Goal: Information Seeking & Learning: Learn about a topic

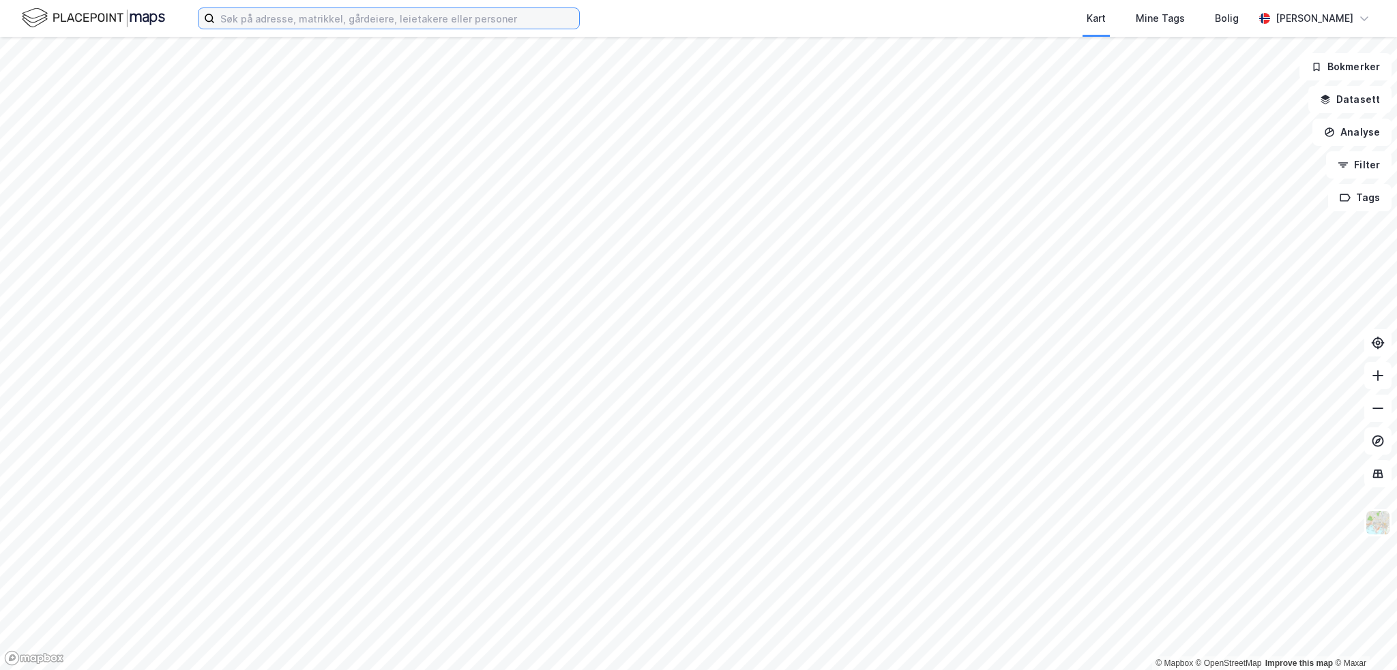
click at [283, 20] on input at bounding box center [397, 18] width 364 height 20
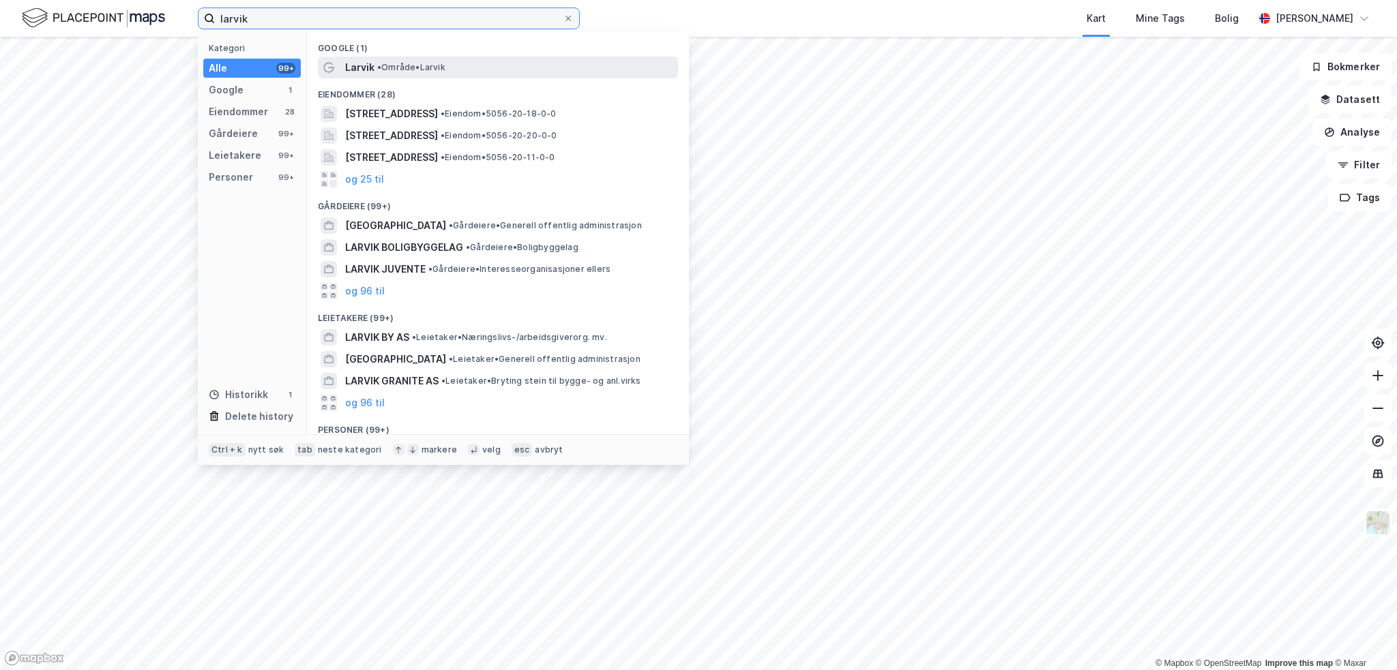
type input "larvik"
click at [387, 63] on span "• Område • [GEOGRAPHIC_DATA]" at bounding box center [411, 67] width 68 height 11
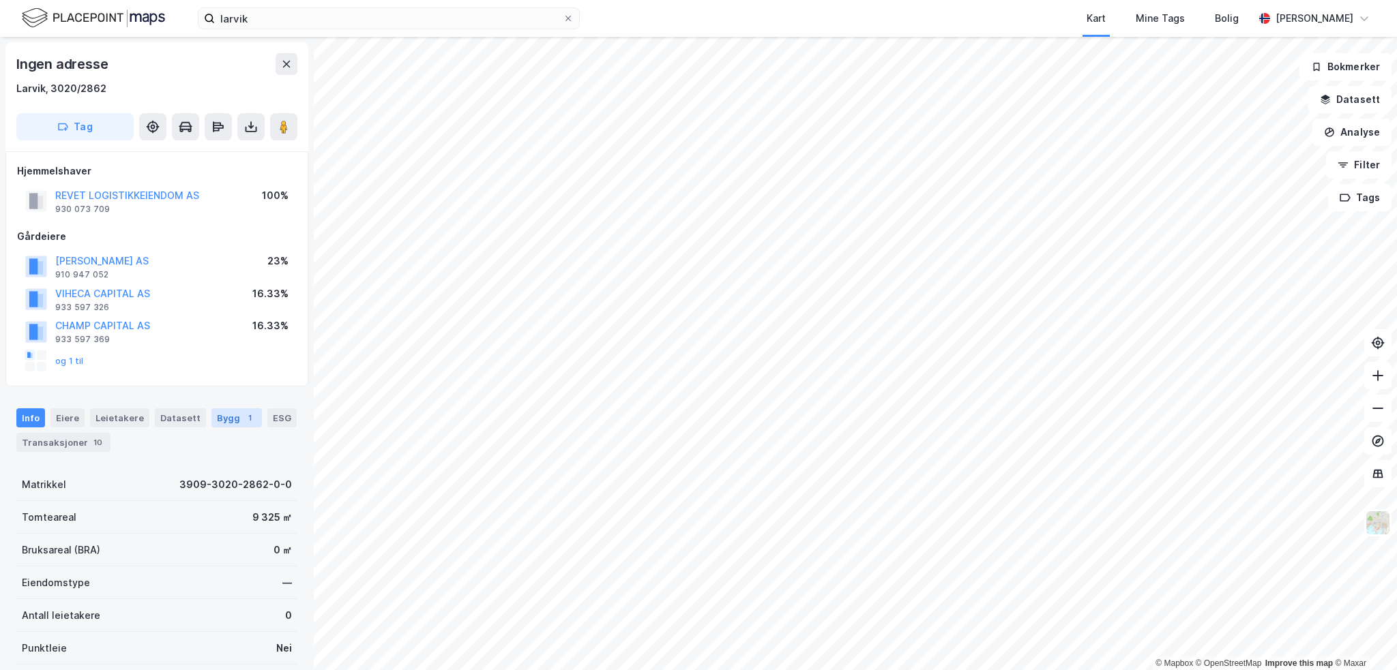
click at [220, 417] on div "Bygg 1" at bounding box center [236, 418] width 50 height 19
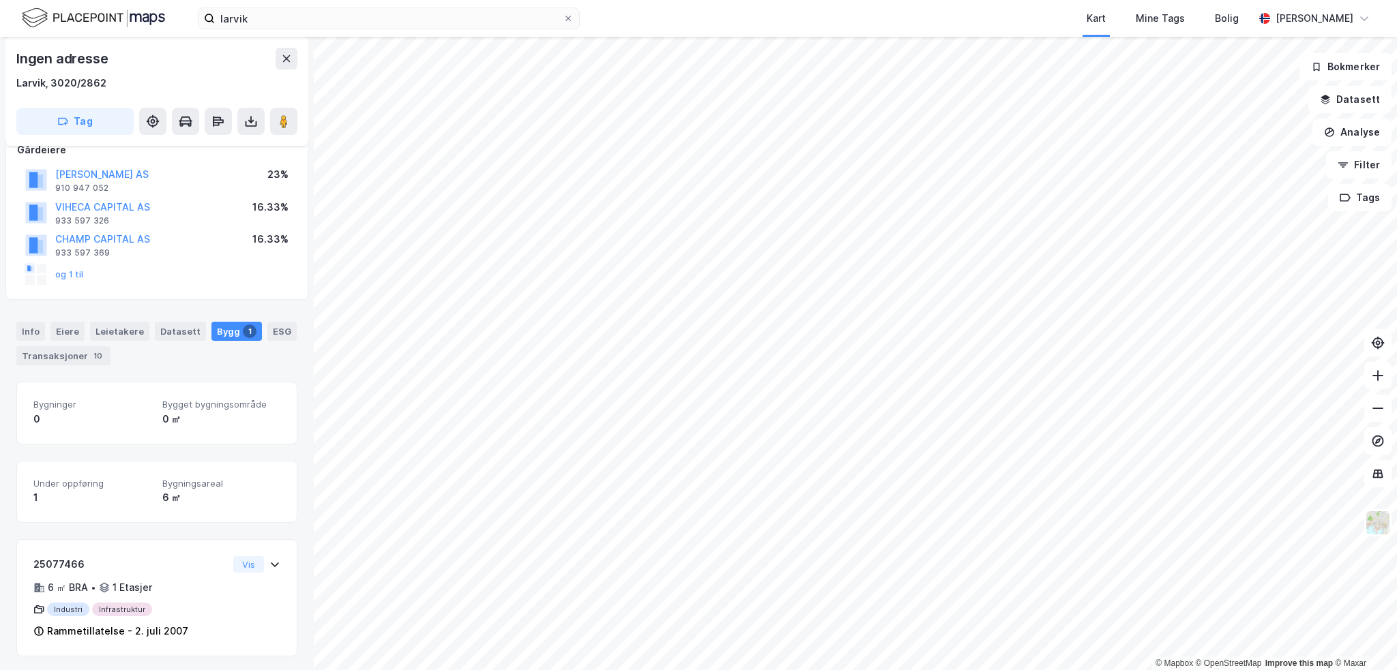
scroll to position [87, 0]
